Goal: Information Seeking & Learning: Compare options

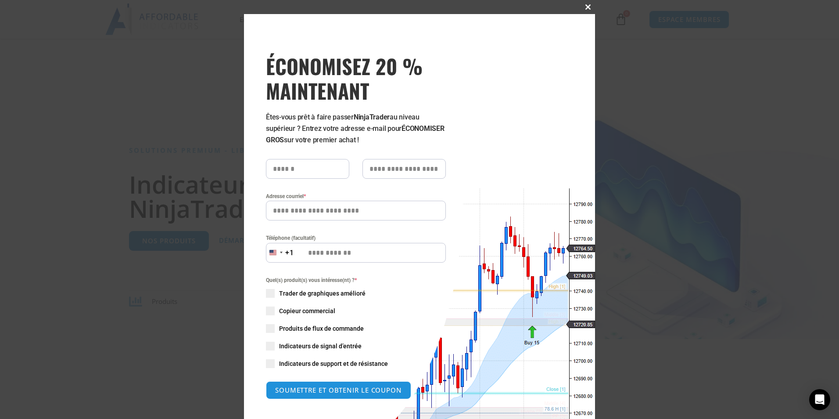
click at [330, 7] on span at bounding box center [588, 6] width 14 height 5
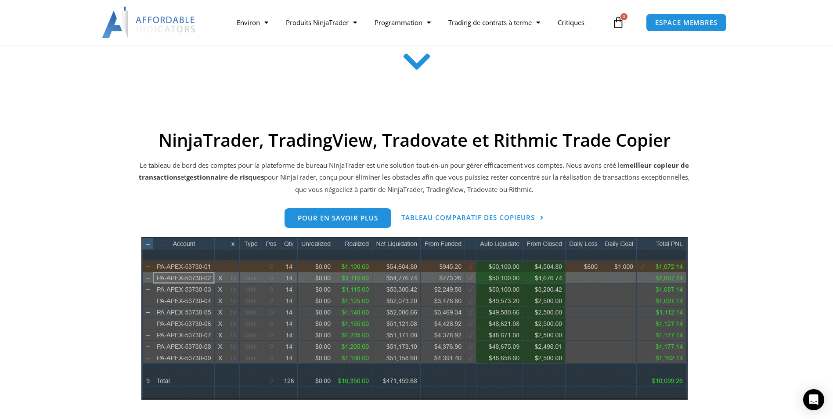
scroll to position [307, 0]
click at [330, 222] on link "Tableau comparatif des copieurs" at bounding box center [472, 218] width 143 height 20
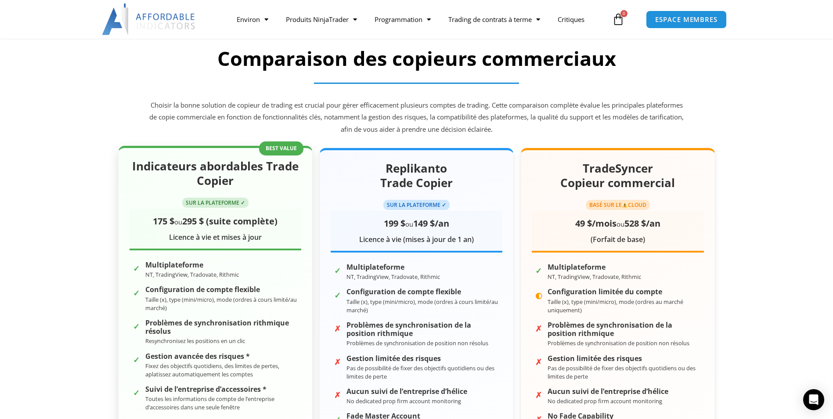
scroll to position [44, 0]
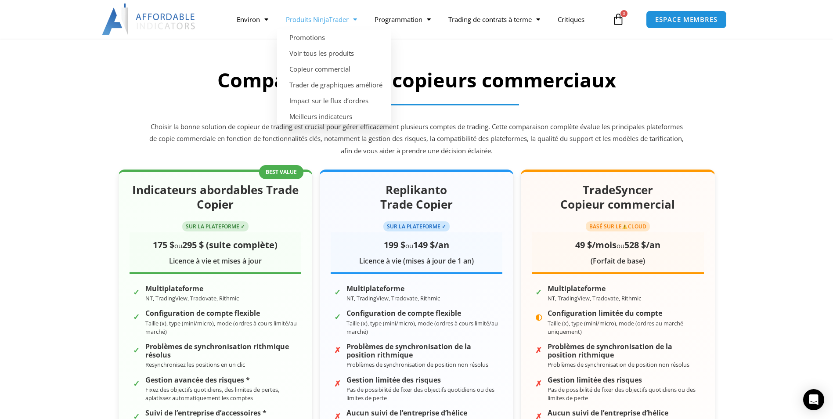
click at [308, 22] on font "Produits NinjaTrader" at bounding box center [317, 19] width 63 height 9
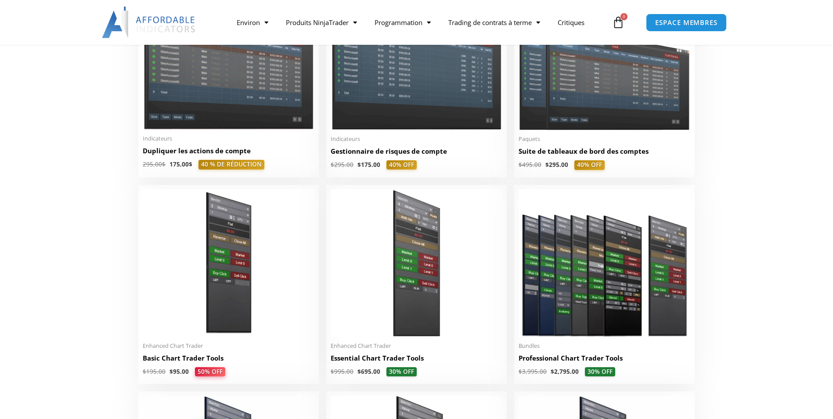
scroll to position [263, 0]
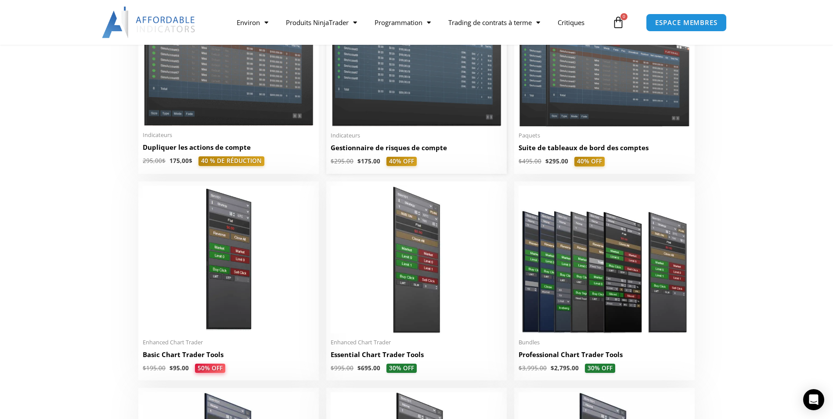
click at [330, 104] on li "Sale! Indicateurs Gestionnaire de risques de compte $ 295.00 $ 175.00 40% OFF C…" at bounding box center [416, 79] width 180 height 188
drag, startPoint x: 330, startPoint y: 104, endPoint x: 292, endPoint y: 156, distance: 64.0
click at [292, 156] on link "Dupliquer les actions de compte" at bounding box center [229, 150] width 172 height 14
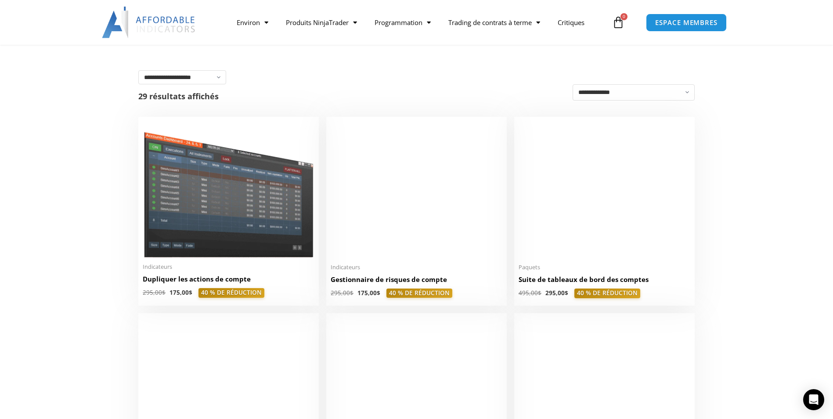
scroll to position [176, 0]
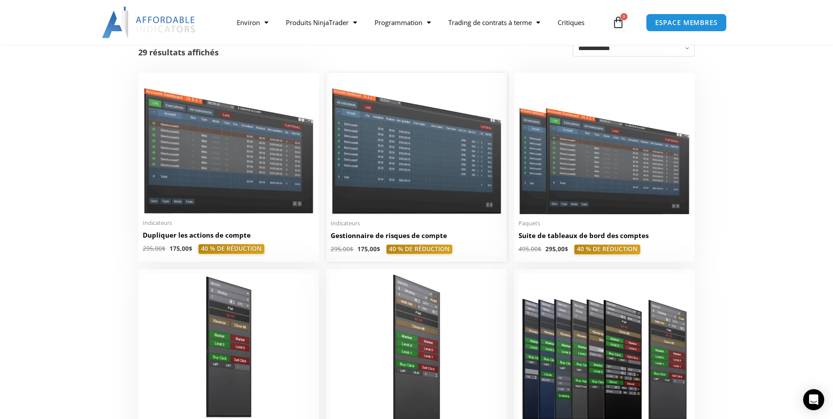
click at [365, 133] on img at bounding box center [416, 145] width 172 height 136
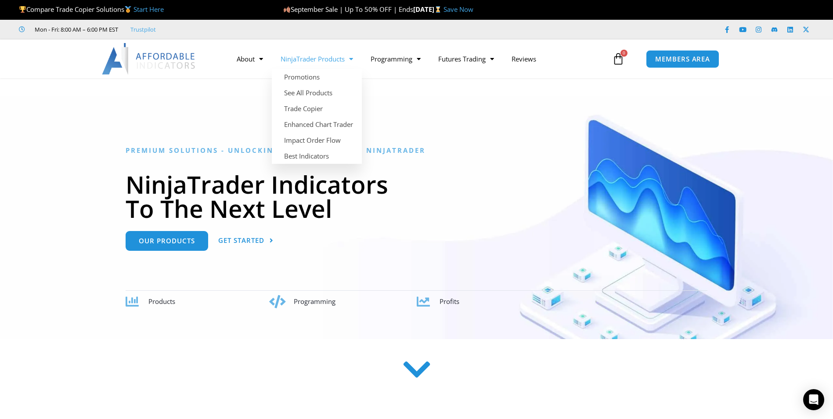
click at [301, 58] on link "NinjaTrader Products" at bounding box center [317, 59] width 90 height 20
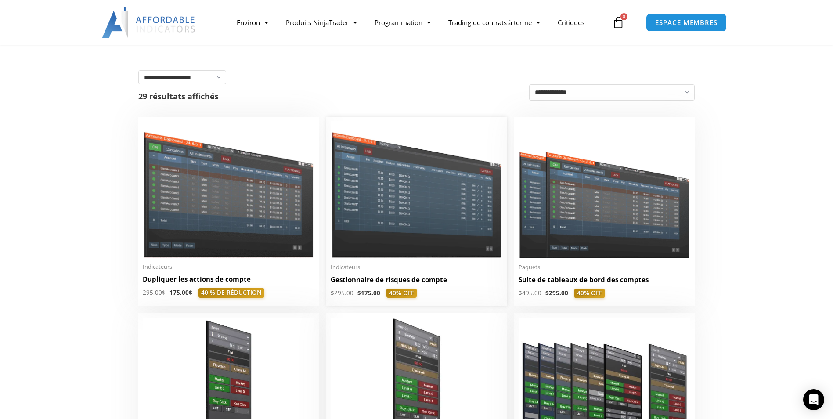
click at [365, 180] on img at bounding box center [416, 189] width 172 height 136
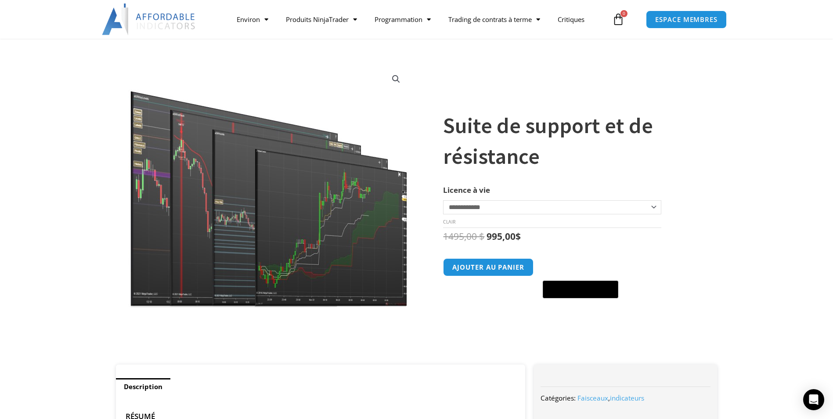
scroll to position [44, 0]
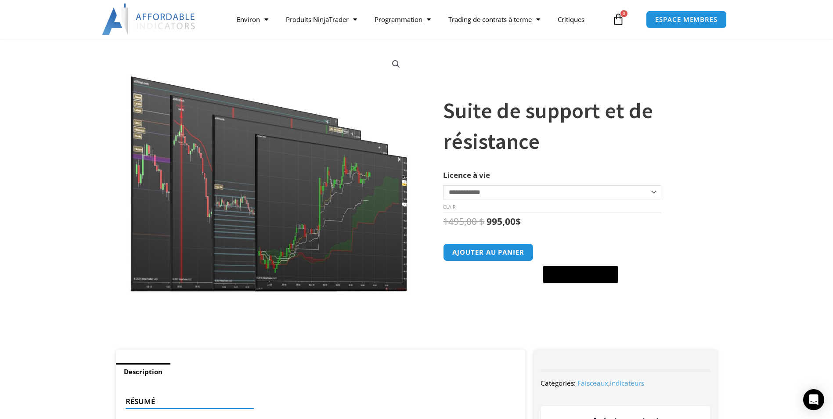
click at [258, 166] on img at bounding box center [269, 171] width 282 height 243
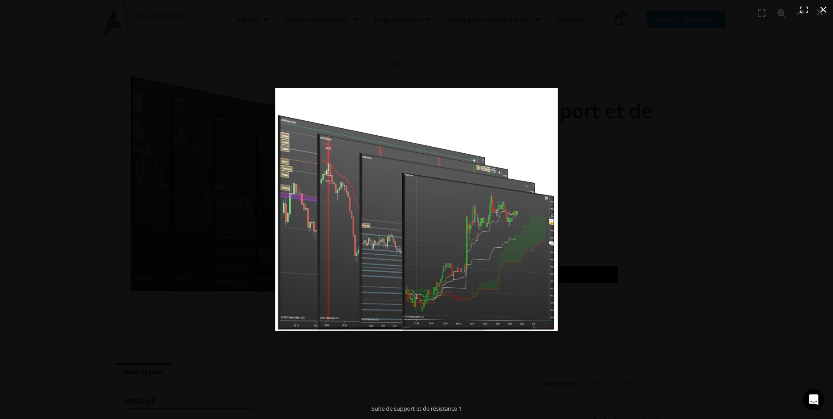
click at [819, 7] on button "Fermer (Esc)" at bounding box center [822, 9] width 19 height 19
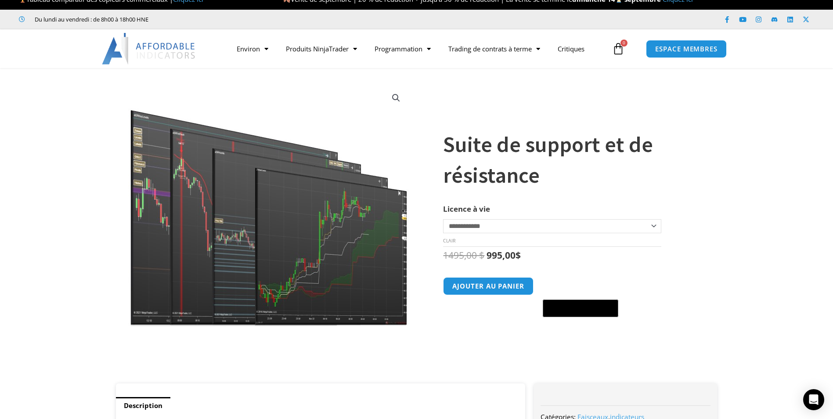
scroll to position [0, 0]
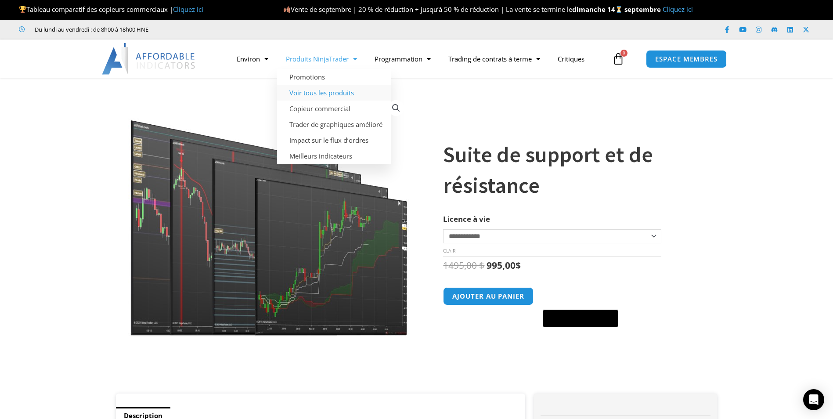
click at [301, 90] on link "Voir tous les produits" at bounding box center [334, 93] width 114 height 16
